Goal: Task Accomplishment & Management: Complete application form

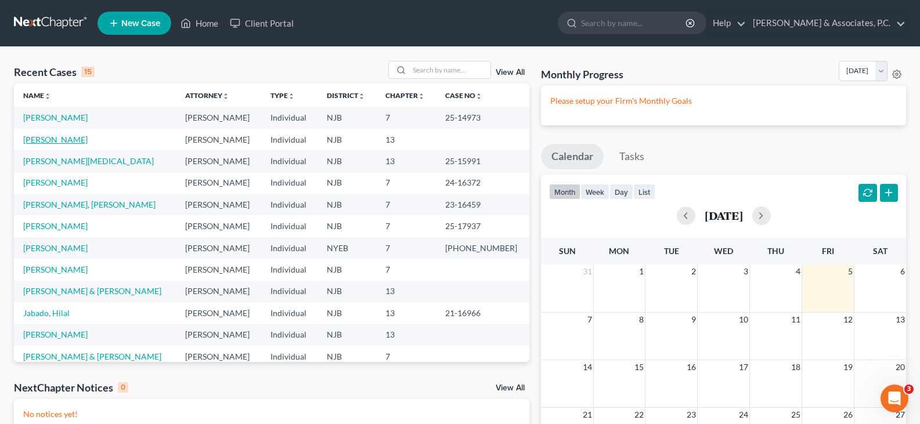
click at [35, 141] on link "[PERSON_NAME]" at bounding box center [55, 140] width 64 height 10
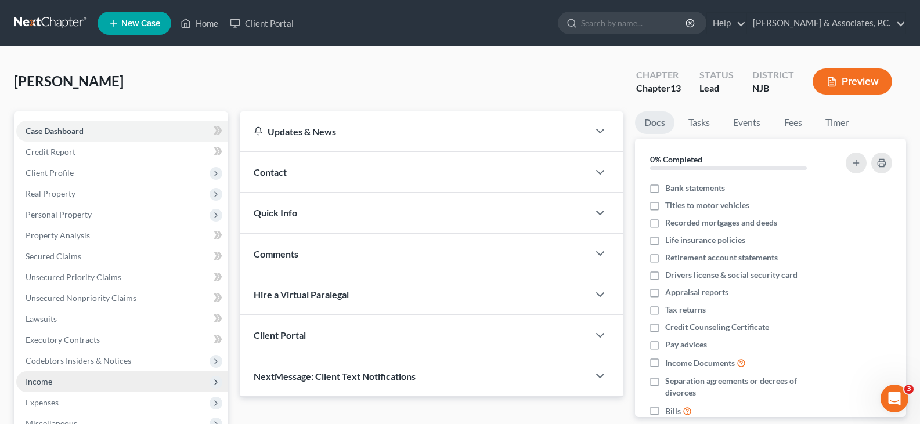
click at [33, 385] on span "Income" at bounding box center [39, 382] width 27 height 10
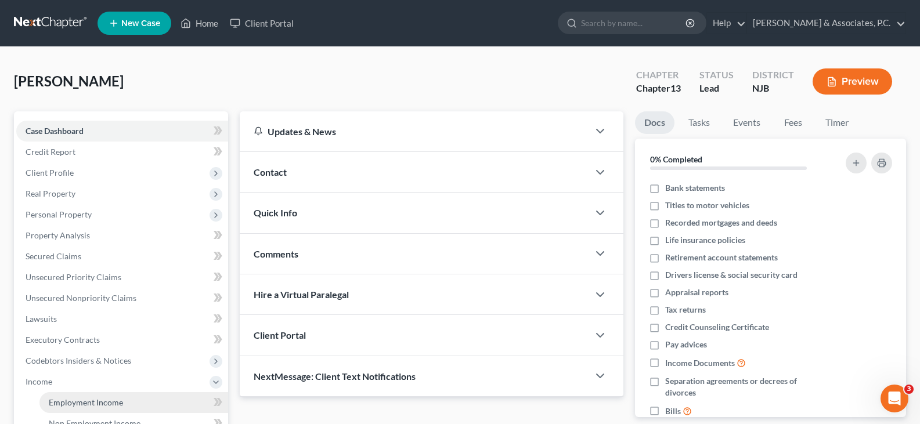
click at [80, 402] on span "Employment Income" at bounding box center [86, 403] width 74 height 10
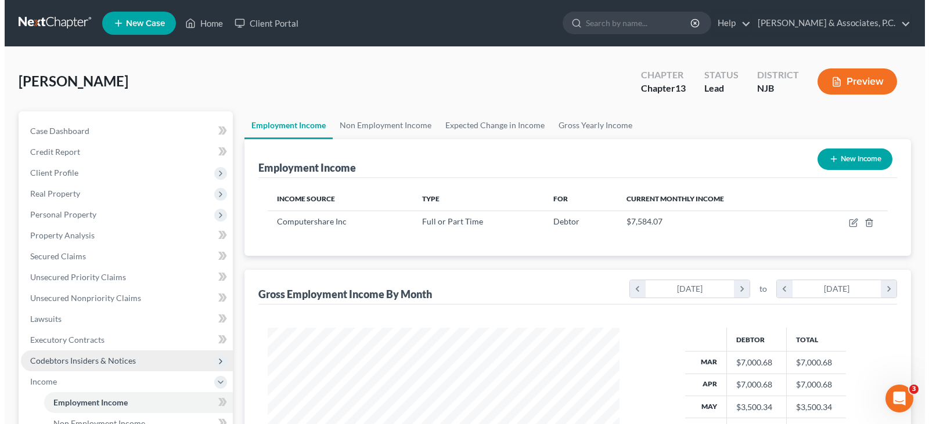
scroll to position [208, 375]
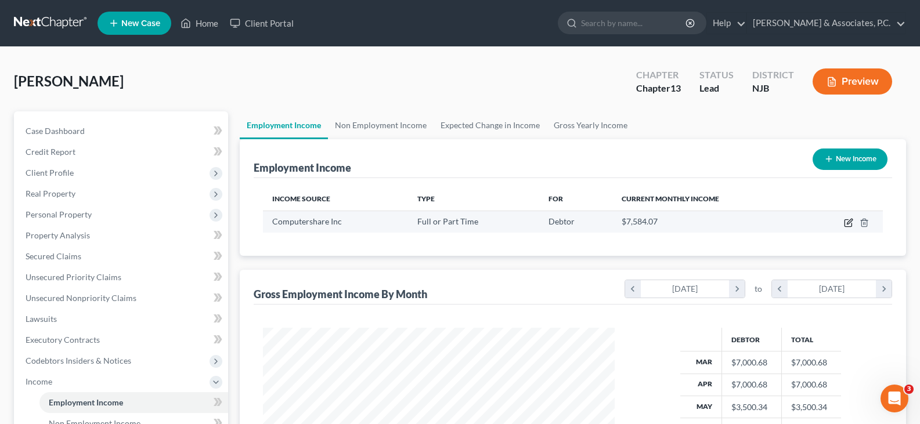
click at [845, 221] on icon "button" at bounding box center [848, 223] width 7 height 7
select select "0"
select select "33"
select select "2"
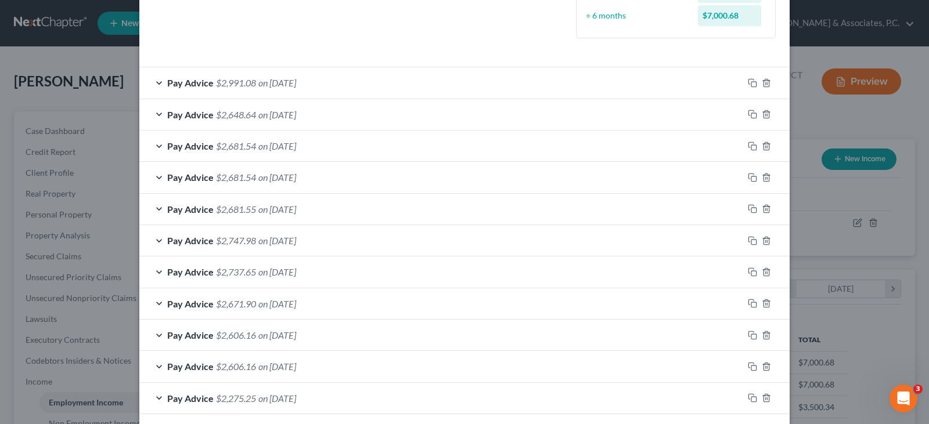
scroll to position [434, 0]
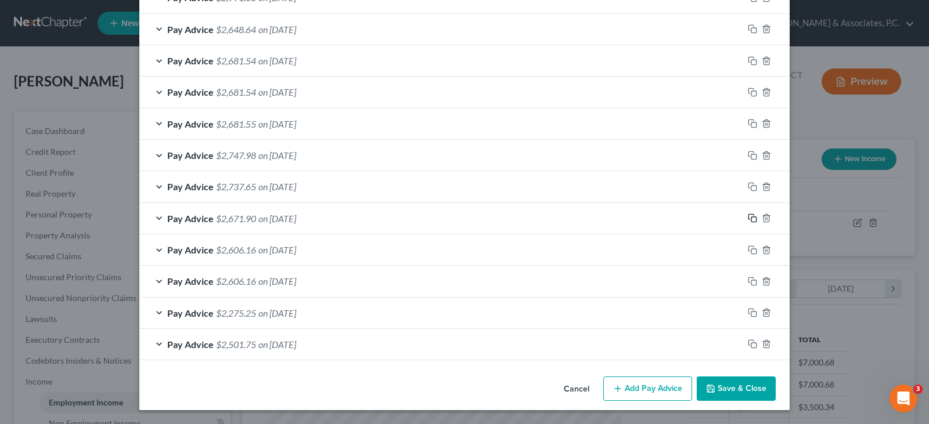
click at [748, 218] on icon "button" at bounding box center [752, 218] width 9 height 9
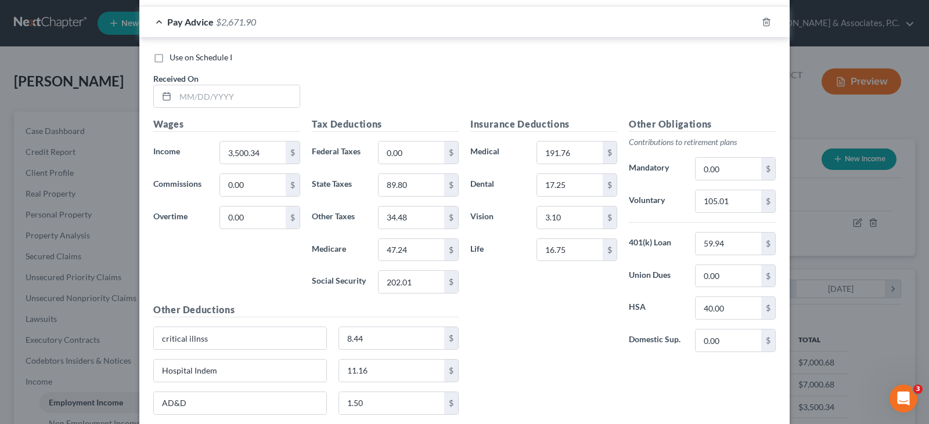
scroll to position [647, 0]
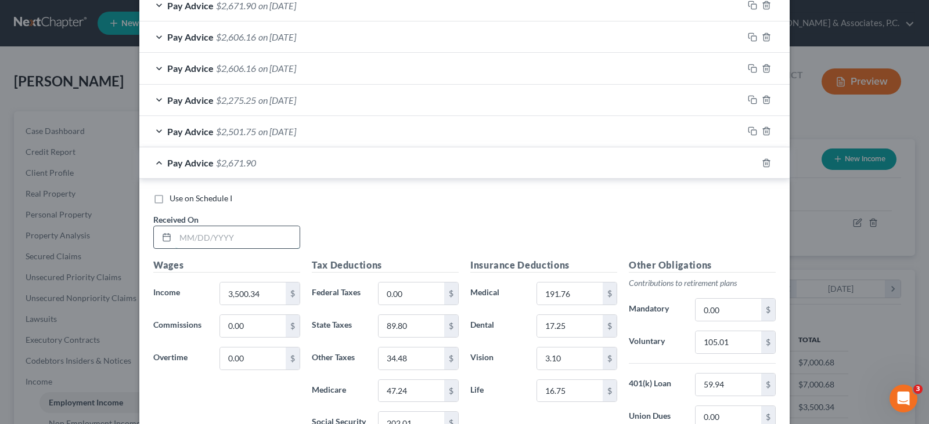
click at [266, 237] on input "text" at bounding box center [237, 237] width 124 height 22
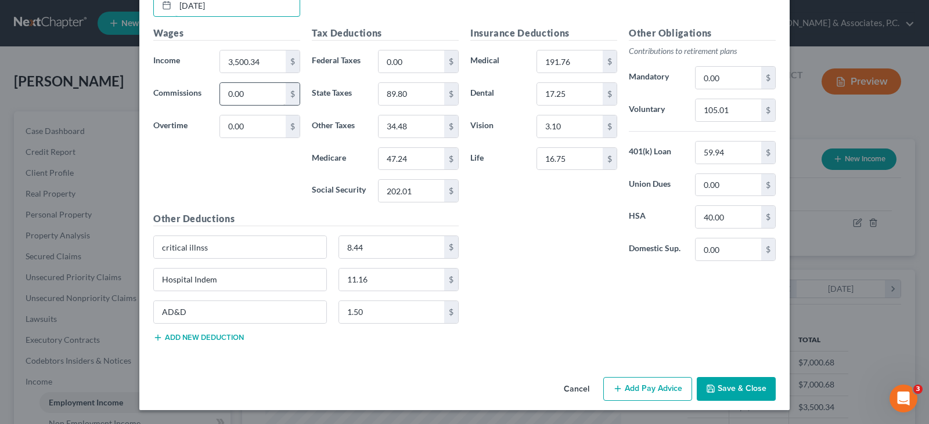
scroll to position [821, 0]
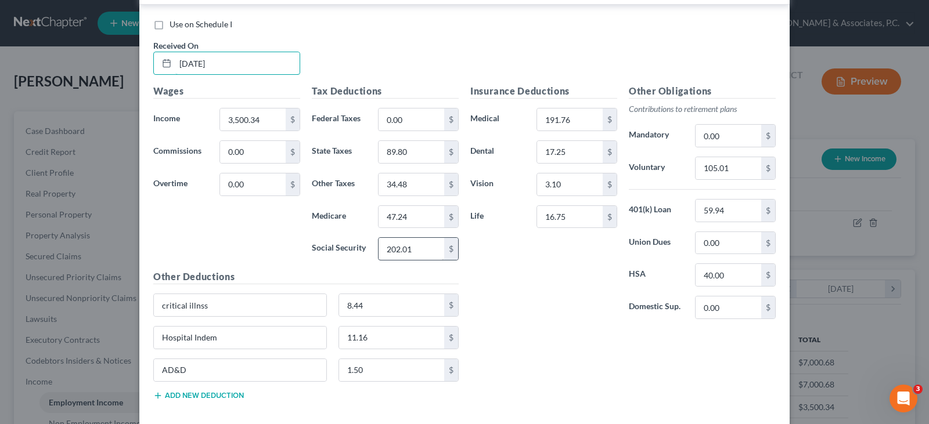
type input "05/23/2025"
click at [430, 249] on input "202.01" at bounding box center [412, 249] width 66 height 22
click at [406, 215] on input "47.24" at bounding box center [412, 217] width 66 height 22
click at [403, 214] on input "47.24" at bounding box center [412, 217] width 66 height 22
type input "47.25"
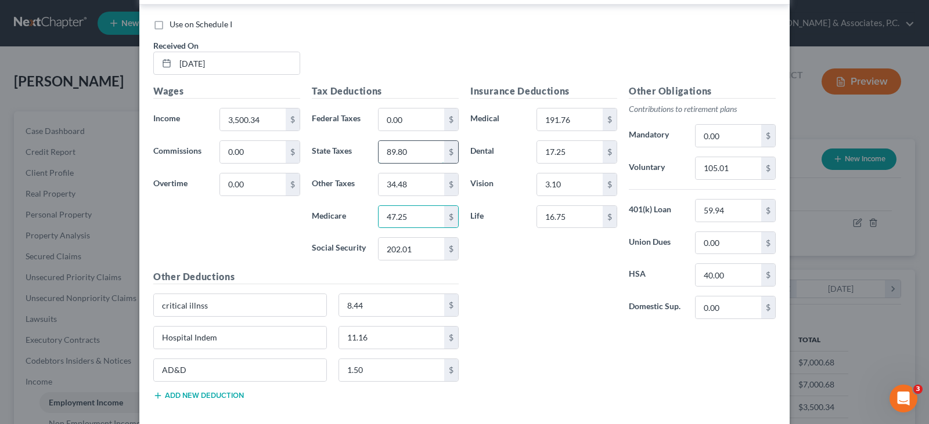
click at [412, 146] on input "89.80" at bounding box center [412, 152] width 66 height 22
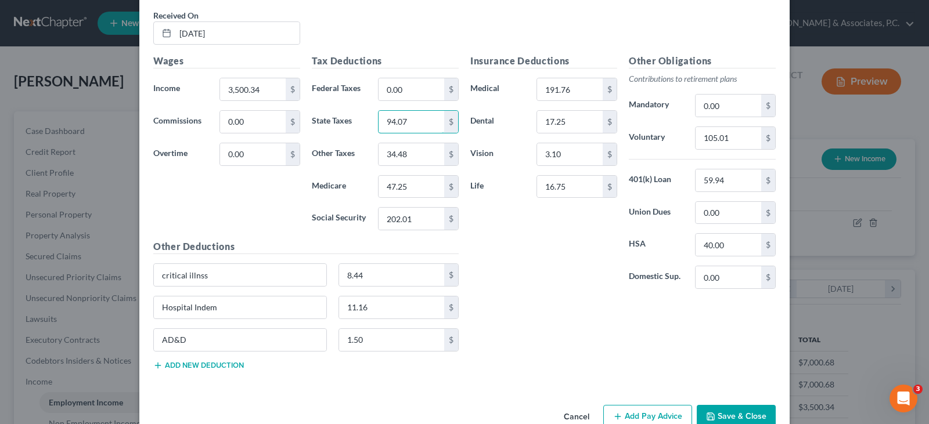
scroll to position [879, 0]
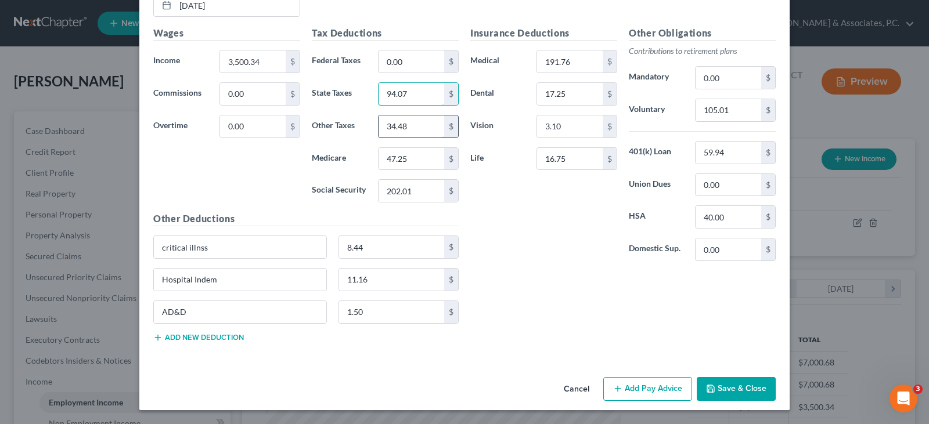
type input "94.07"
click at [427, 125] on input "34.48" at bounding box center [412, 127] width 66 height 22
type input "34.48"
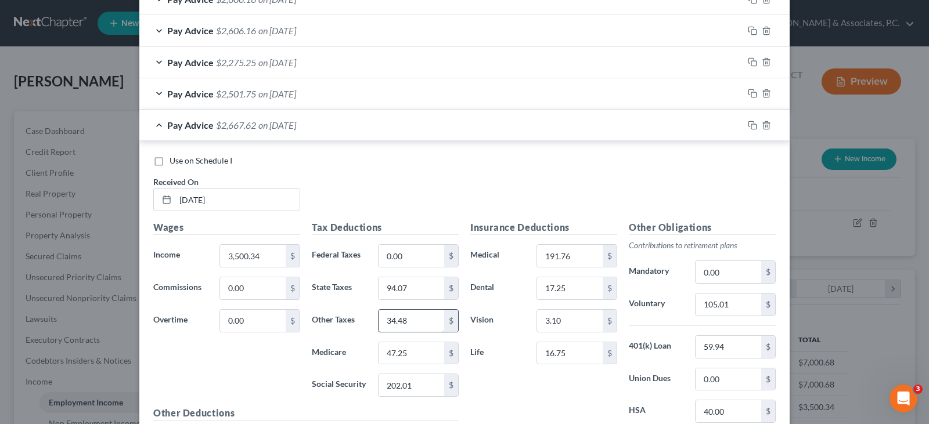
scroll to position [705, 0]
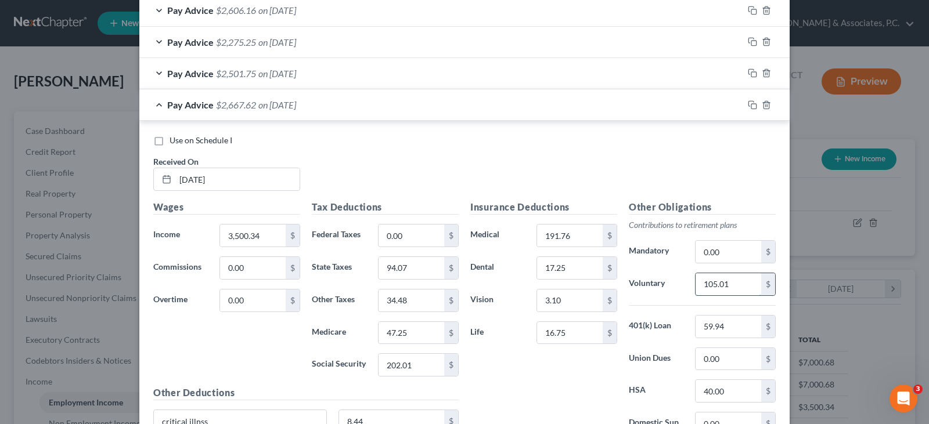
click at [732, 284] on input "105.01" at bounding box center [729, 284] width 66 height 22
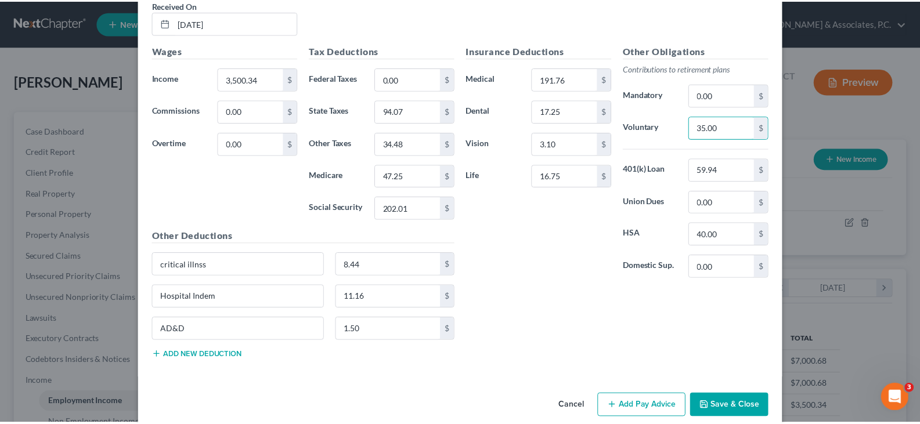
scroll to position [879, 0]
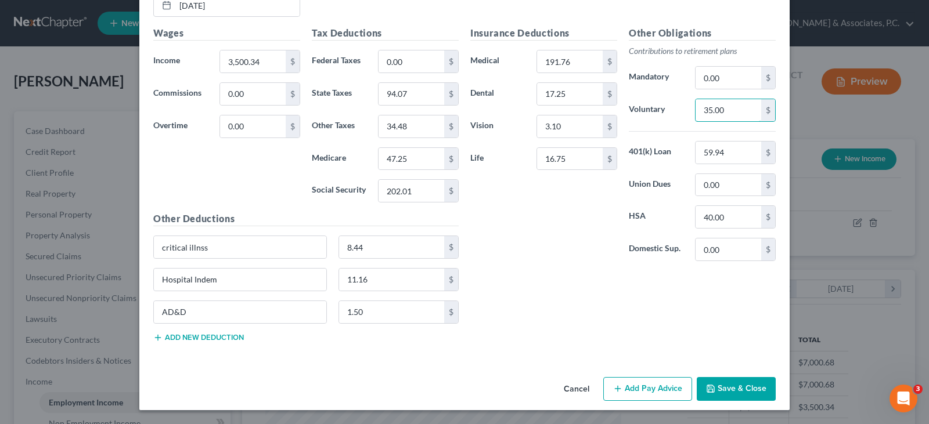
type input "35.00"
click at [745, 388] on button "Save & Close" at bounding box center [736, 389] width 79 height 24
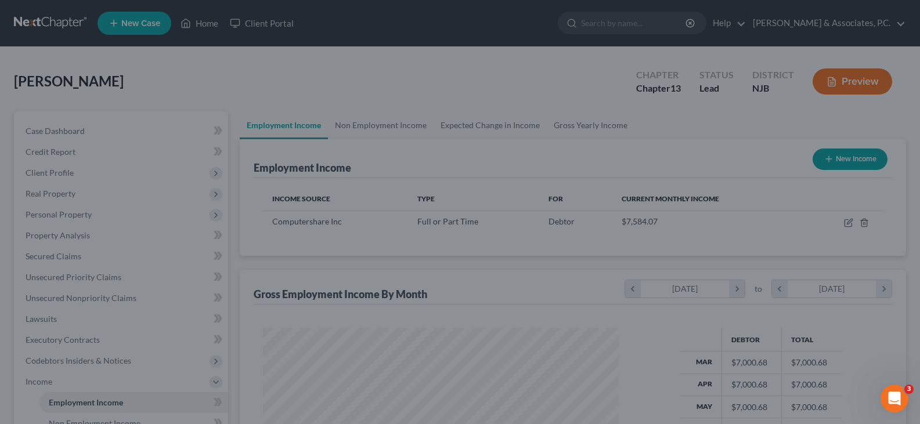
scroll to position [580426, 580259]
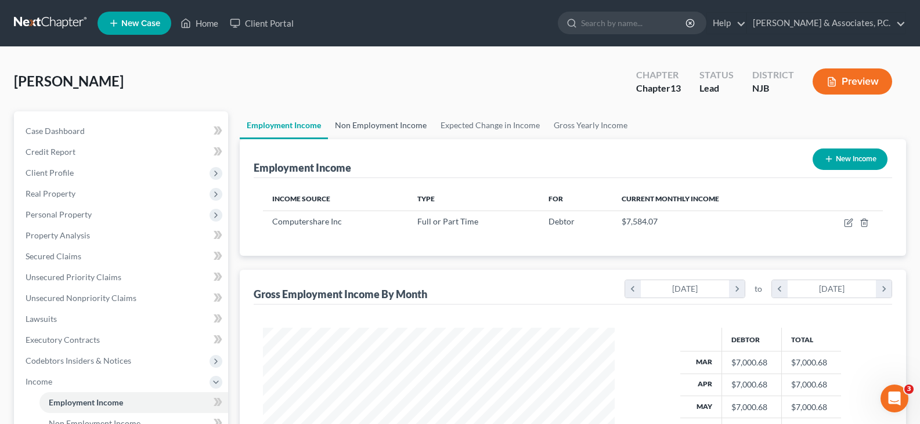
click at [391, 128] on link "Non Employment Income" at bounding box center [381, 125] width 106 height 28
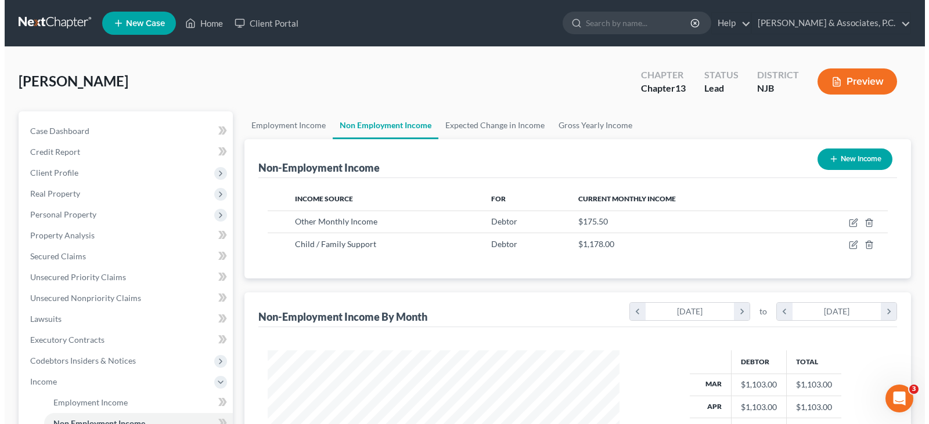
scroll to position [208, 375]
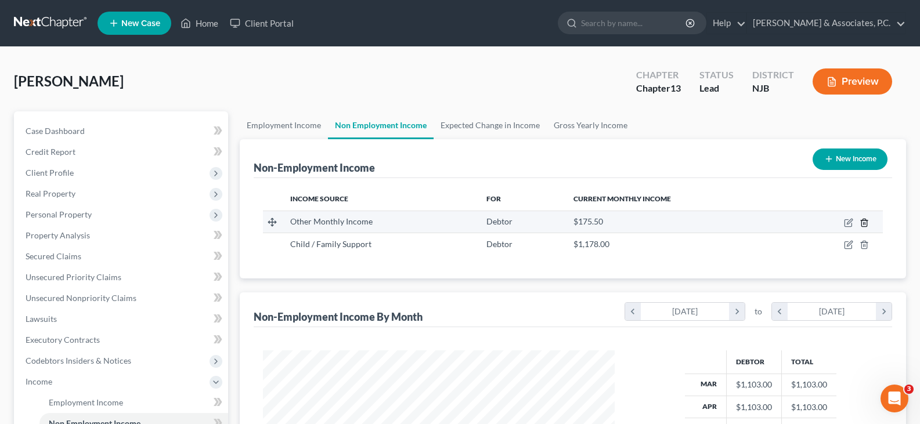
click at [862, 222] on icon "button" at bounding box center [864, 223] width 5 height 8
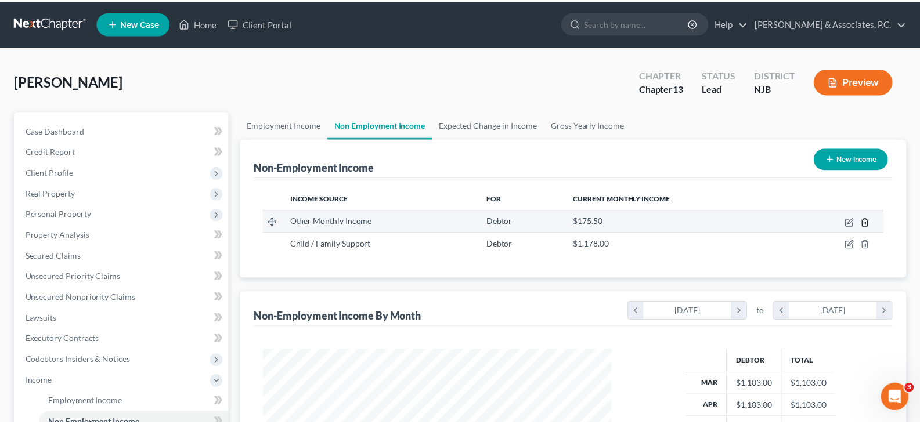
scroll to position [208, 379]
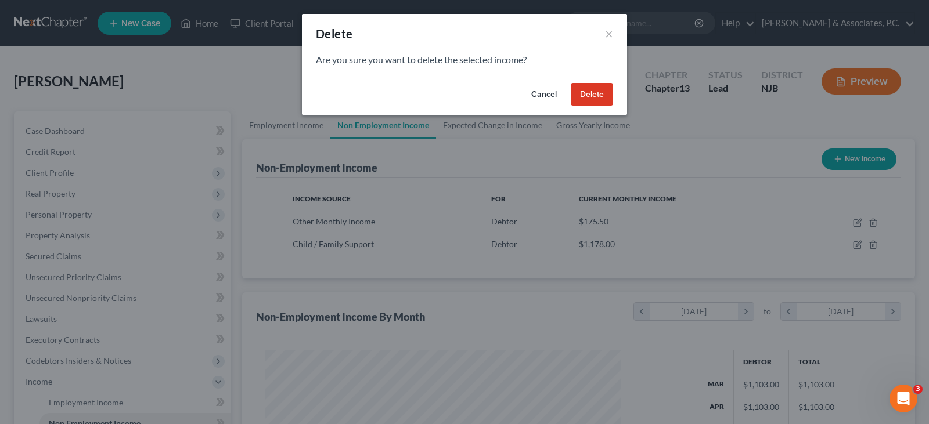
click at [615, 92] on div "Cancel Delete" at bounding box center [464, 96] width 325 height 37
click at [596, 93] on button "Delete" at bounding box center [592, 94] width 42 height 23
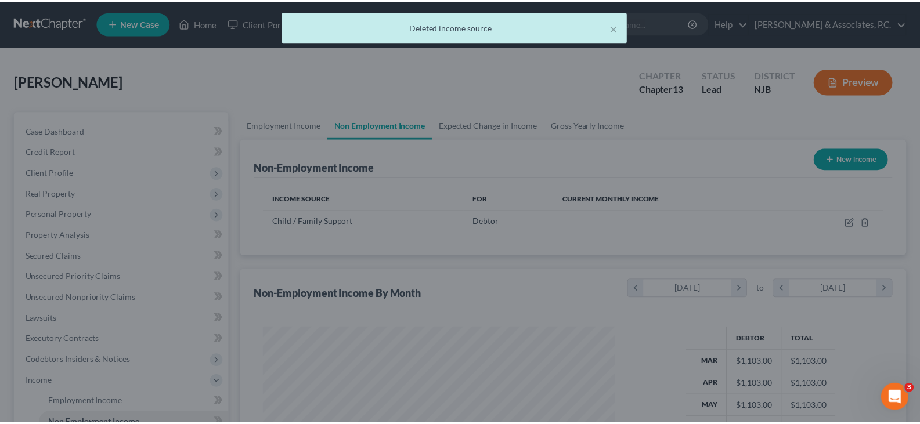
scroll to position [580426, 580259]
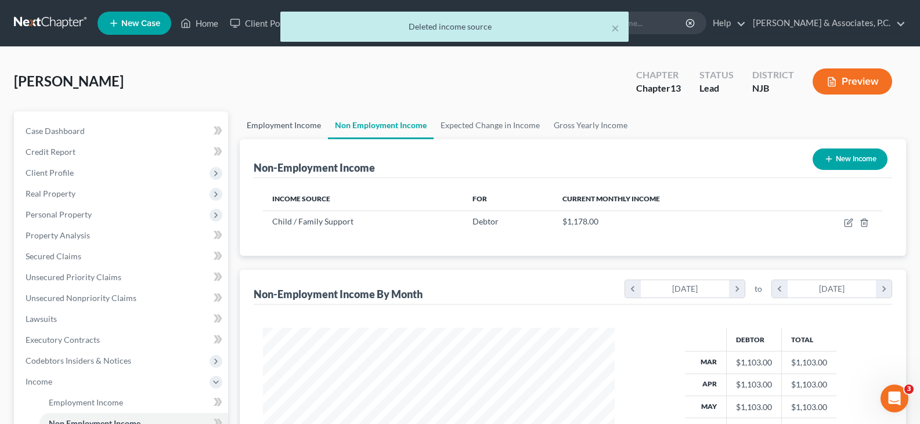
click at [271, 127] on link "Employment Income" at bounding box center [284, 125] width 88 height 28
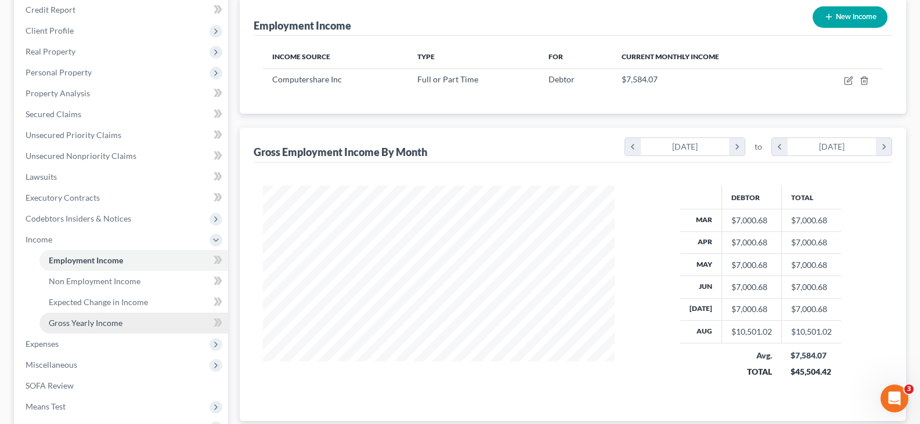
scroll to position [232, 0]
